Goal: Find contact information: Find contact information

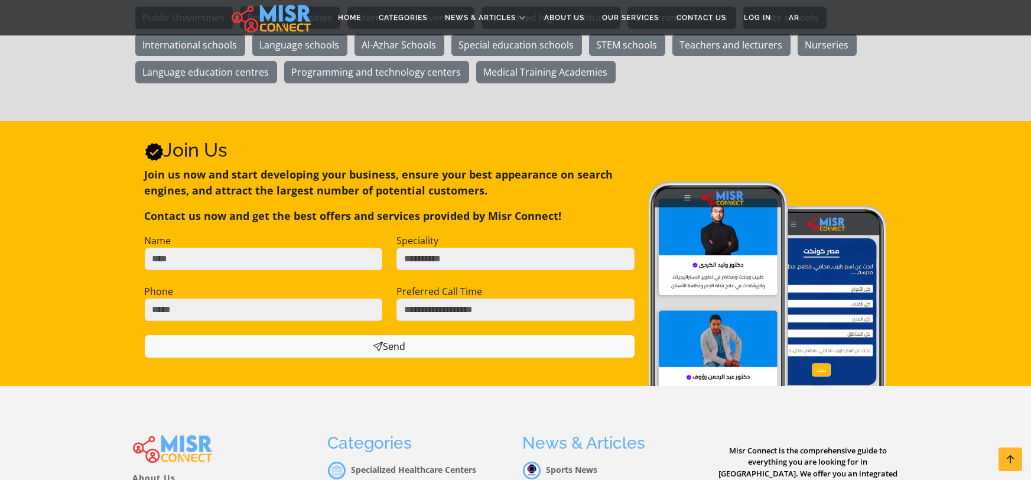
scroll to position [2440, 0]
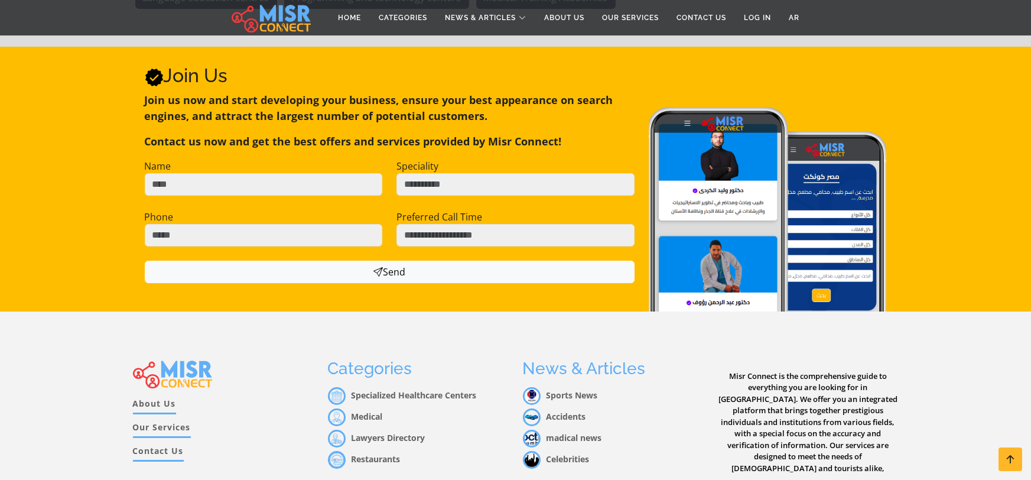
click at [177, 444] on link "Contact Us" at bounding box center [158, 452] width 51 height 17
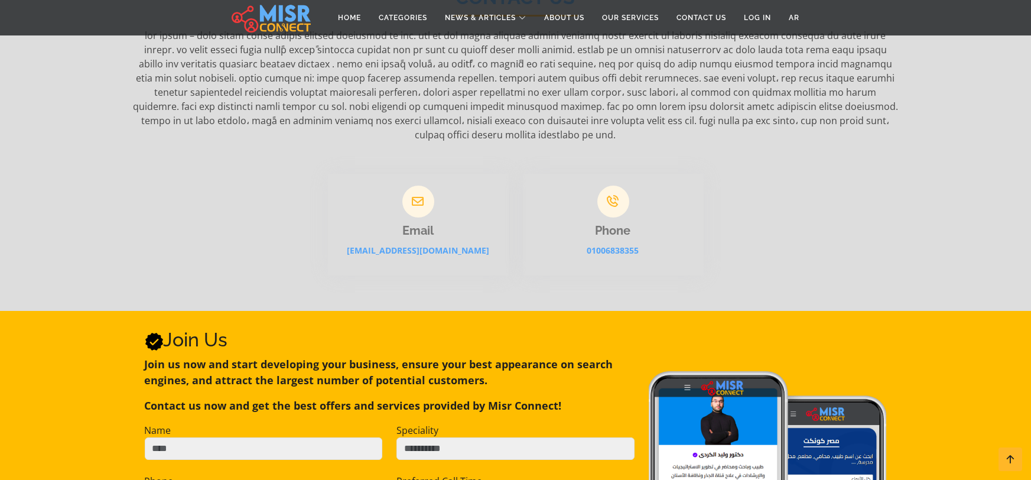
scroll to position [172, 0]
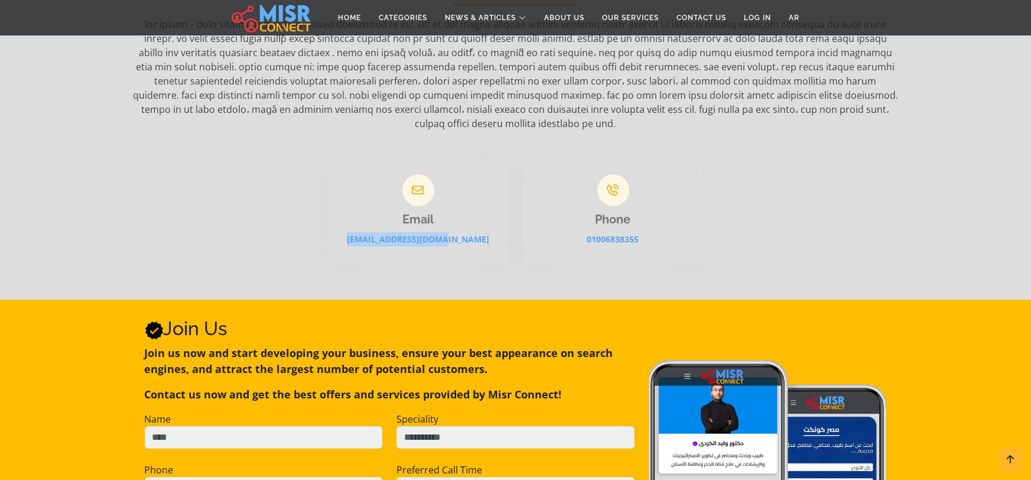
drag, startPoint x: 498, startPoint y: 217, endPoint x: 355, endPoint y: 220, distance: 143.1
click at [355, 232] on p "[EMAIL_ADDRESS][DOMAIN_NAME]" at bounding box center [418, 239] width 181 height 14
copy link "[EMAIL_ADDRESS][DOMAIN_NAME]"
